Goal: Use online tool/utility: Utilize a website feature to perform a specific function

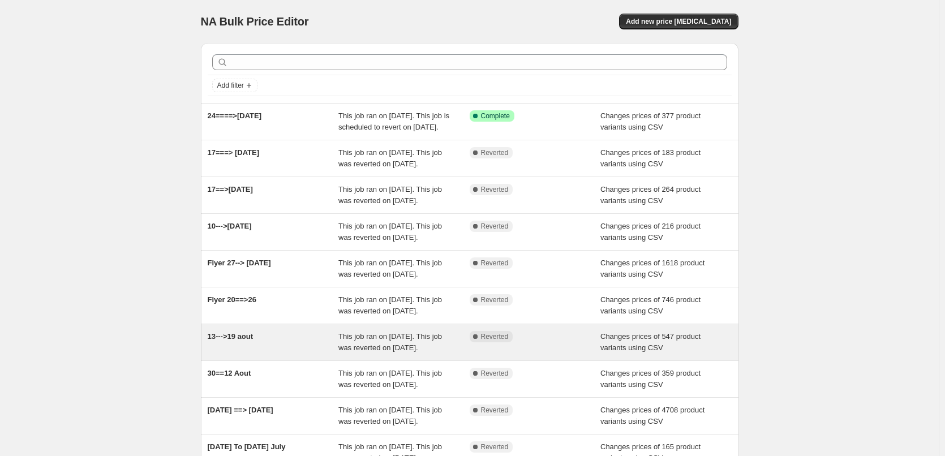
click at [337, 354] on div "13--->19 aout" at bounding box center [273, 342] width 131 height 23
